Goal: Information Seeking & Learning: Find specific fact

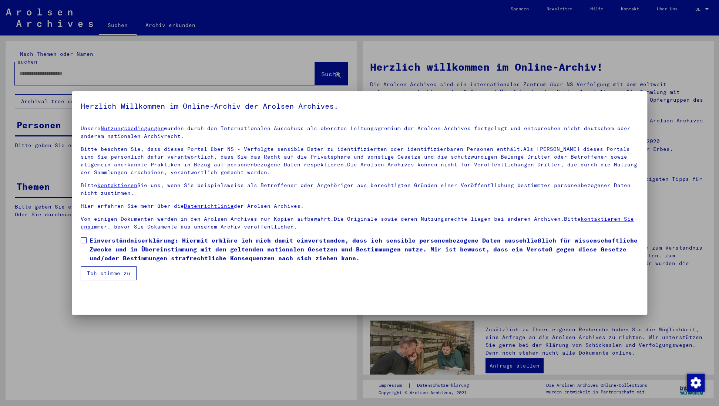
click at [84, 239] on span at bounding box center [84, 241] width 6 height 6
click at [112, 271] on button "Ich stimme zu" at bounding box center [109, 274] width 56 height 14
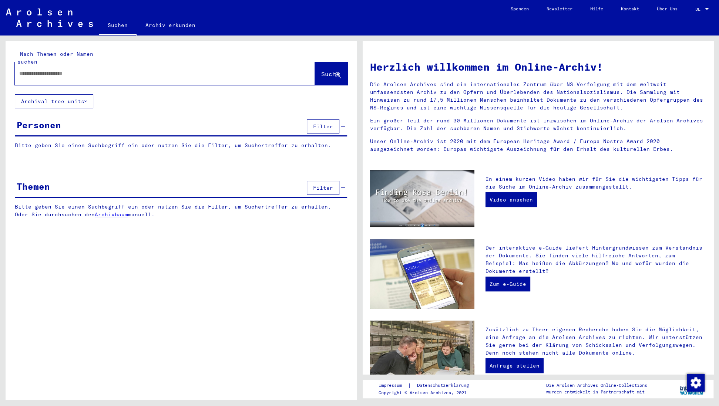
click at [36, 70] on input "text" at bounding box center [156, 74] width 274 height 8
type input "**********"
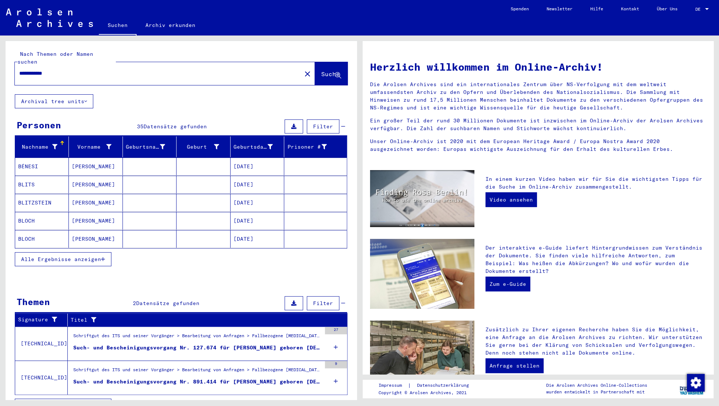
click at [104, 257] on icon "button" at bounding box center [103, 259] width 4 height 5
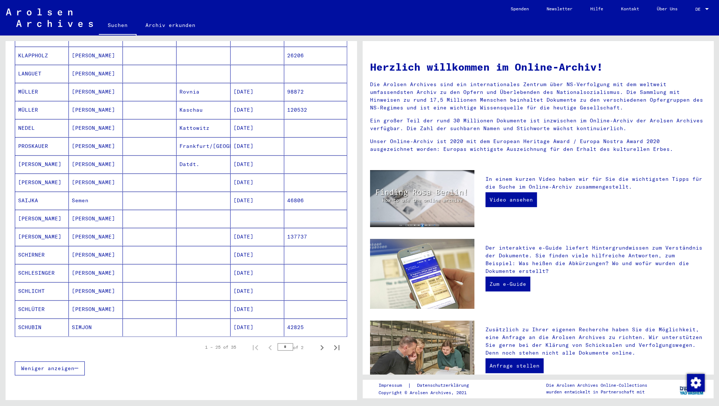
scroll to position [276, 0]
click at [322, 344] on icon "Next page" at bounding box center [322, 346] width 3 height 5
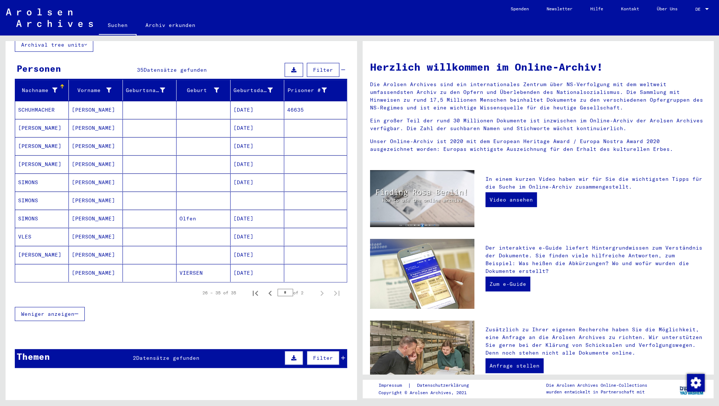
scroll to position [57, 0]
click at [257, 264] on mat-cell "[DATE]" at bounding box center [258, 273] width 54 height 18
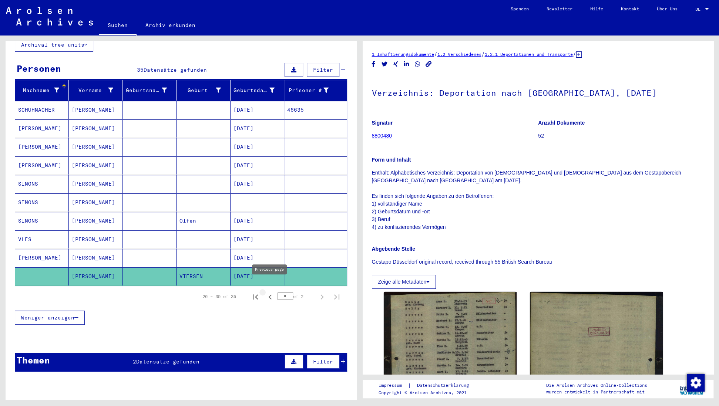
click at [268, 292] on icon "Previous page" at bounding box center [270, 297] width 10 height 10
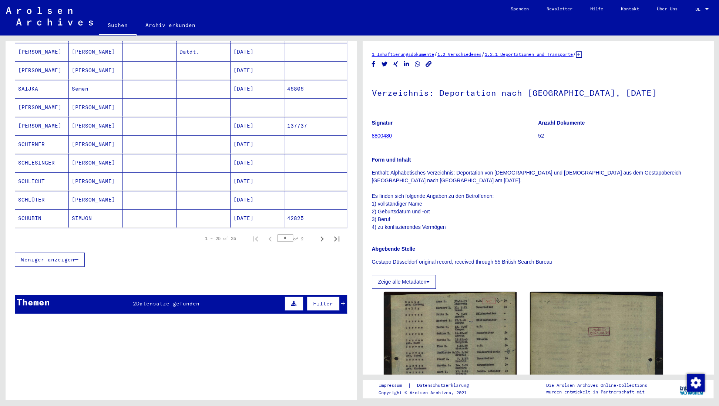
scroll to position [392, 0]
click at [187, 301] on span "Datensätze gefunden" at bounding box center [167, 304] width 63 height 7
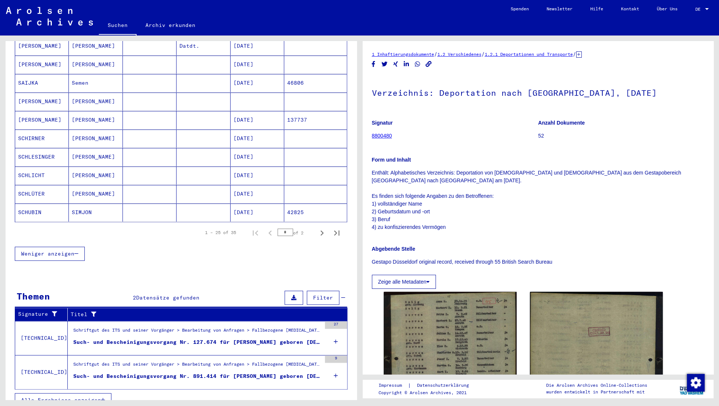
scroll to position [398, 0]
click at [334, 329] on icon at bounding box center [336, 342] width 4 height 26
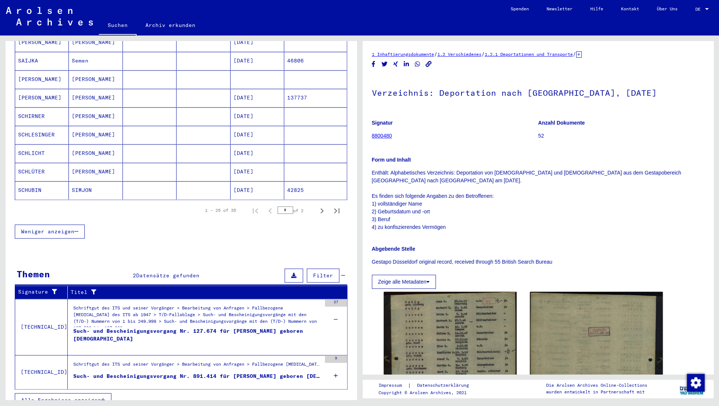
scroll to position [420, 0]
click at [332, 362] on div "9" at bounding box center [336, 372] width 22 height 33
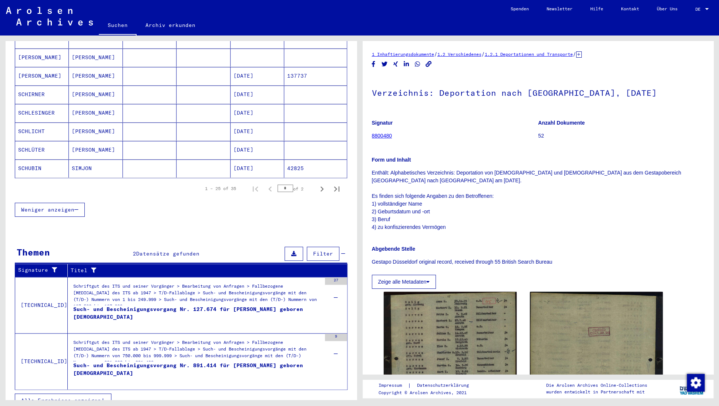
scroll to position [0, 0]
click at [104, 398] on icon "button" at bounding box center [103, 400] width 4 height 5
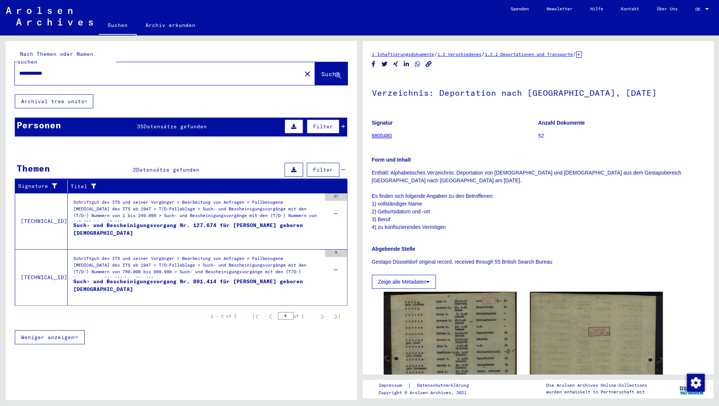
click at [84, 120] on div "Personen 35 Datensätze gefunden Filter" at bounding box center [181, 127] width 332 height 19
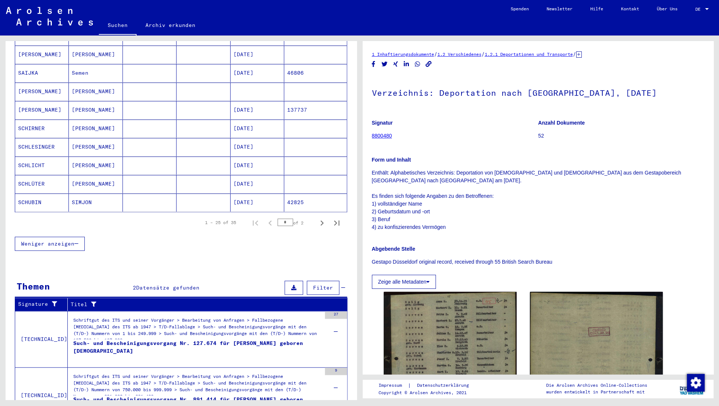
scroll to position [409, 0]
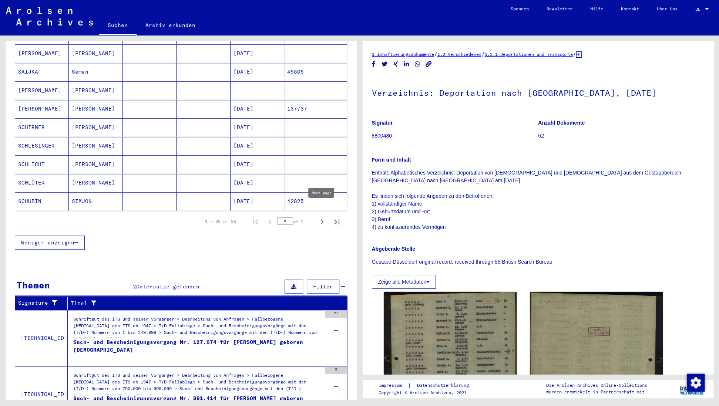
click at [323, 217] on icon "Next page" at bounding box center [322, 222] width 10 height 10
type input "*"
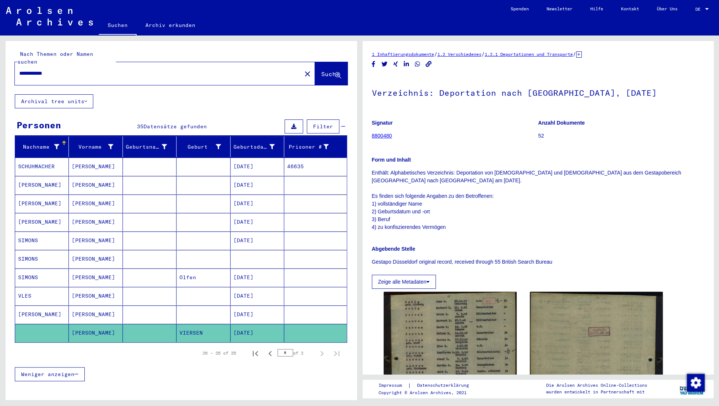
scroll to position [0, 0]
